Goal: Find specific page/section: Find specific page/section

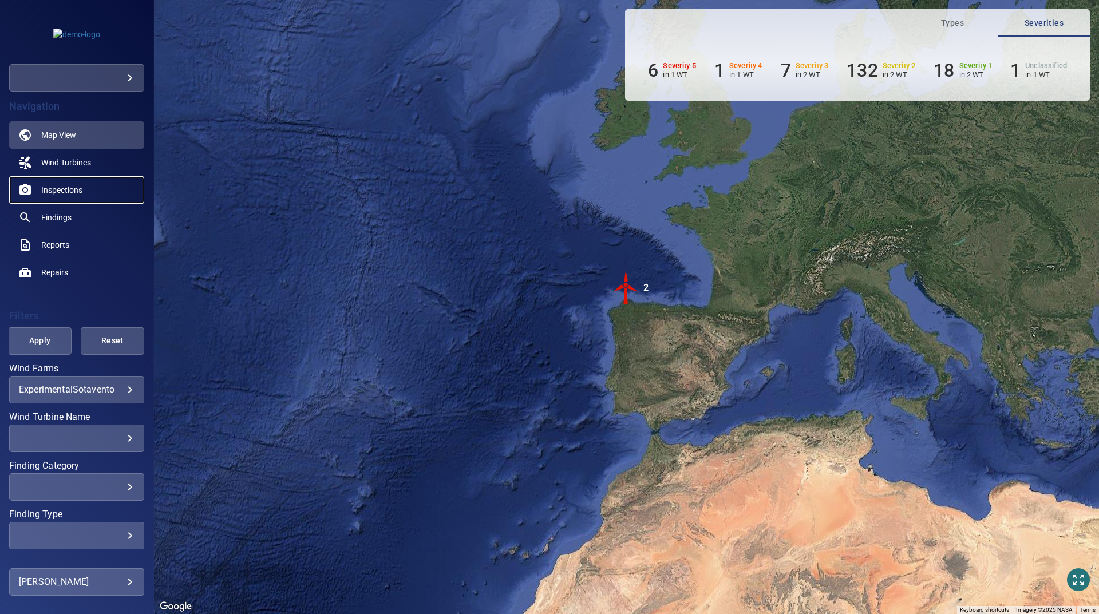
click at [62, 194] on span "Inspections" at bounding box center [61, 189] width 41 height 11
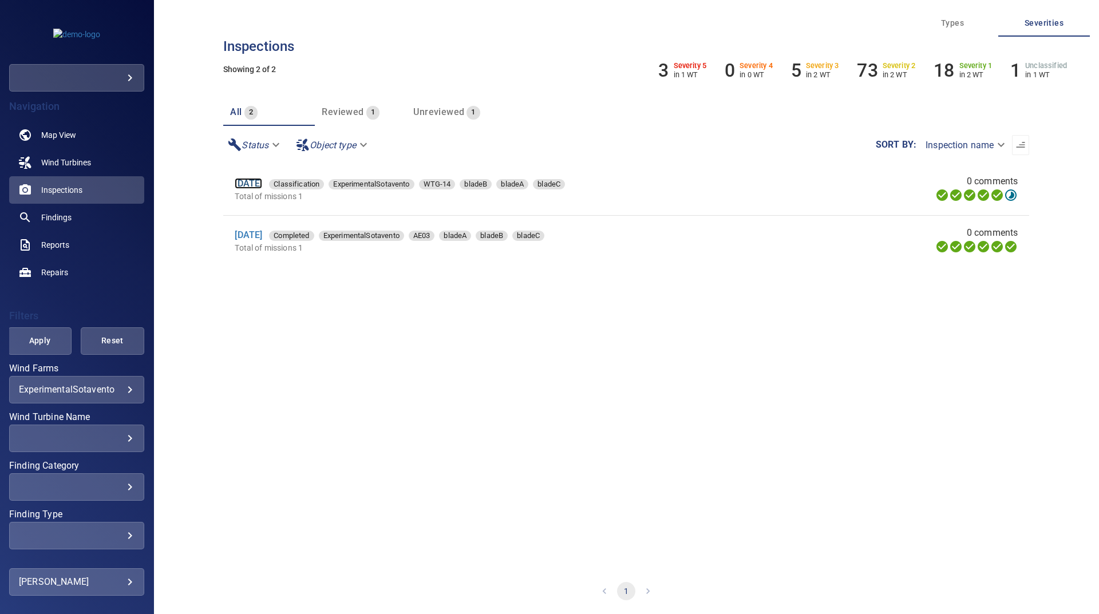
click at [262, 181] on link "[DATE]" at bounding box center [248, 183] width 27 height 11
click at [410, 287] on section "[DATE] Completed ExperimentalSotavento AE03 bladeA bladeB bladeC Total of missi…" at bounding box center [626, 366] width 806 height 404
